Goal: Browse casually: Explore the website without a specific task or goal

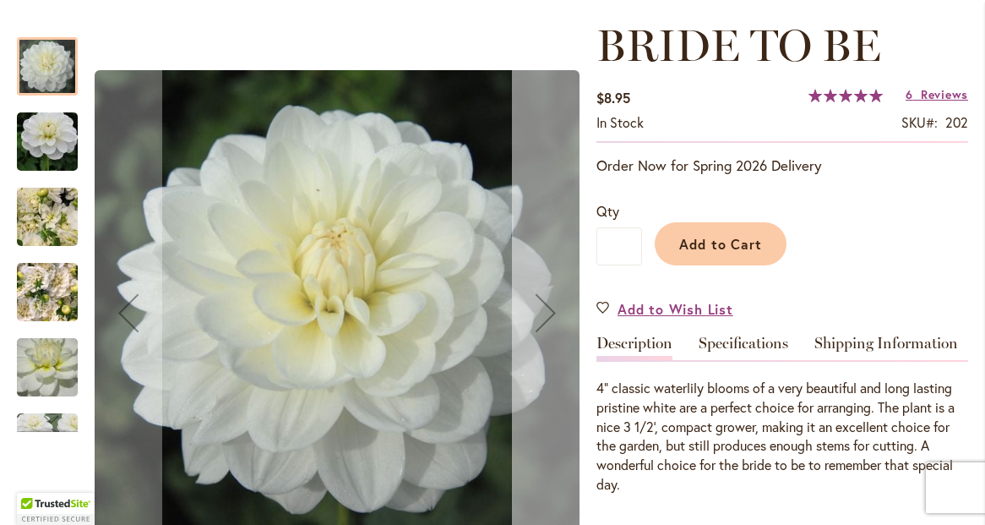
scroll to position [277, 0]
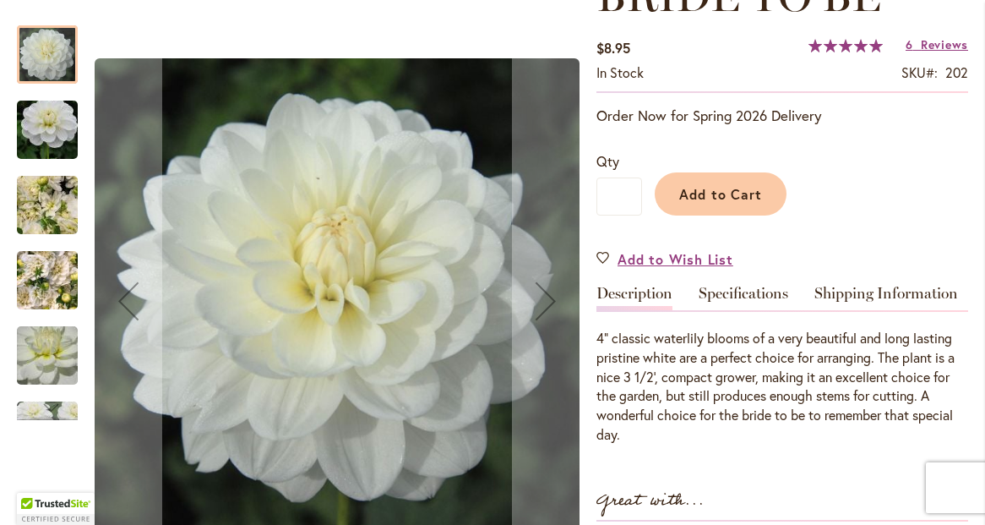
click at [64, 232] on img "BRIDE TO BE" at bounding box center [47, 205] width 122 height 91
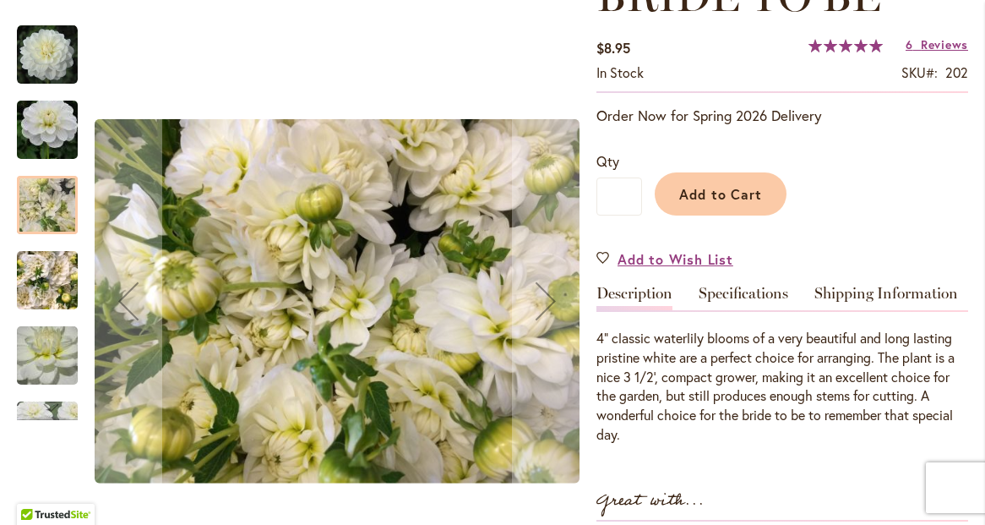
click at [54, 137] on img "BRIDE TO BE" at bounding box center [47, 130] width 122 height 81
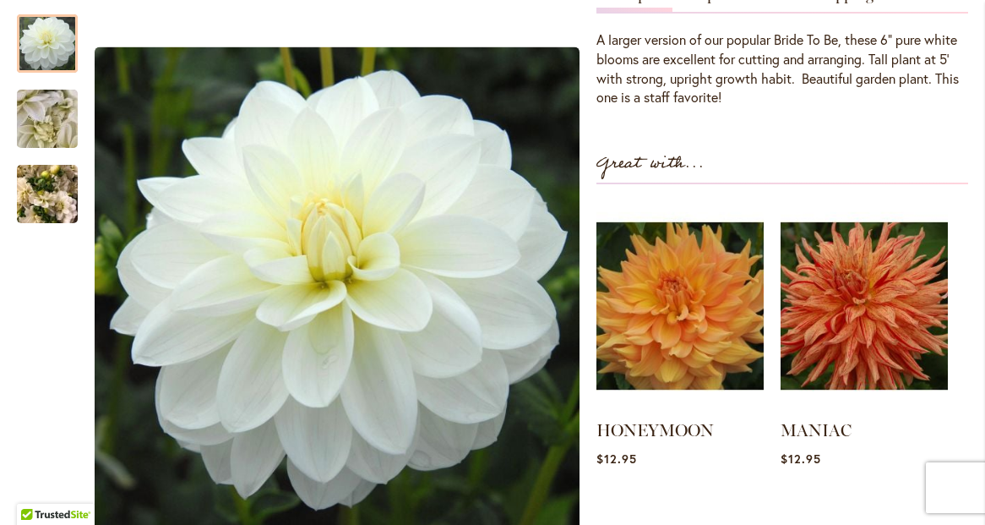
scroll to position [593, 0]
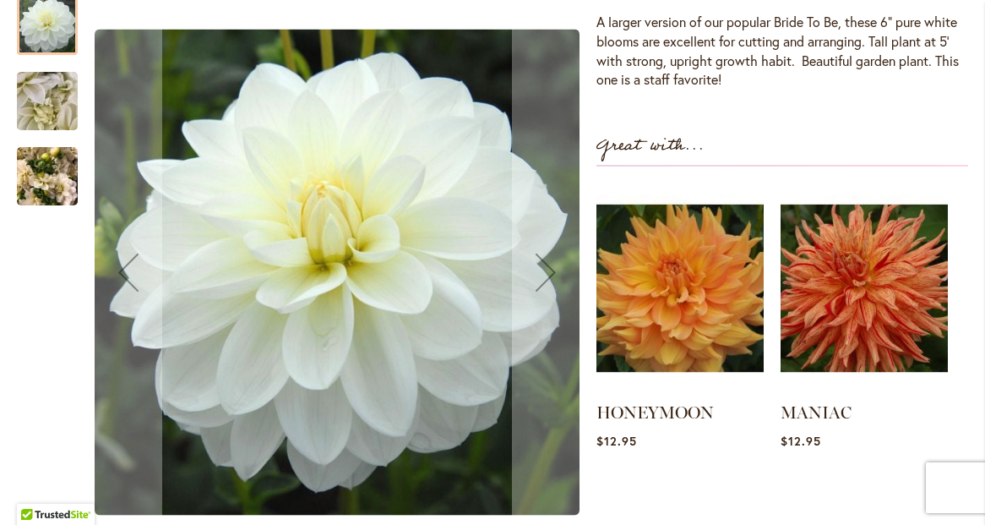
click at [52, 177] on img "BRIDEZILLA" at bounding box center [47, 176] width 61 height 81
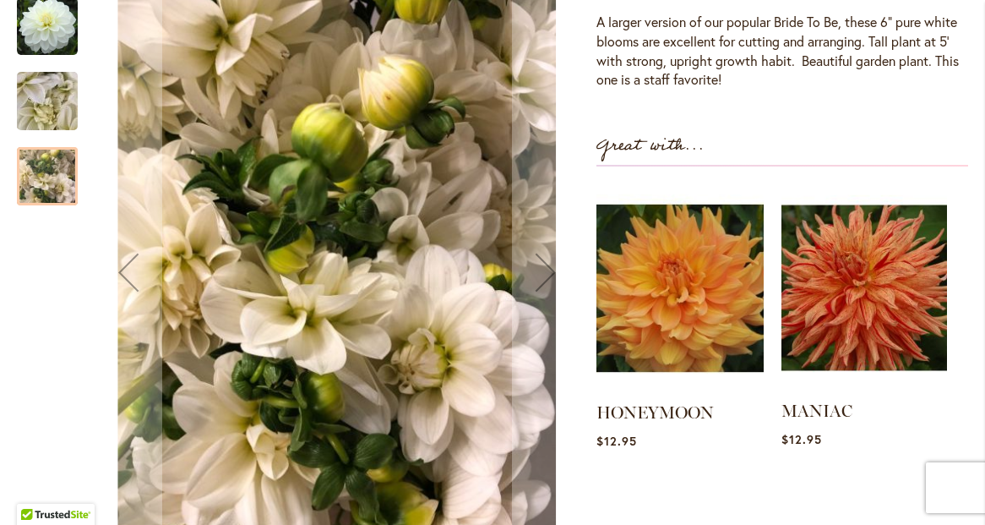
click at [837, 284] on img at bounding box center [865, 287] width 166 height 207
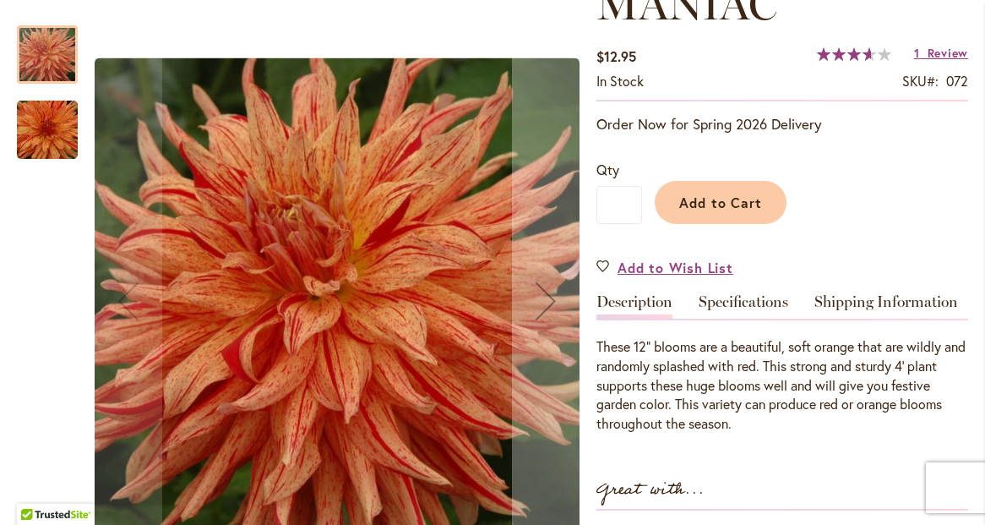
scroll to position [343, 0]
